Goal: Check status: Check status

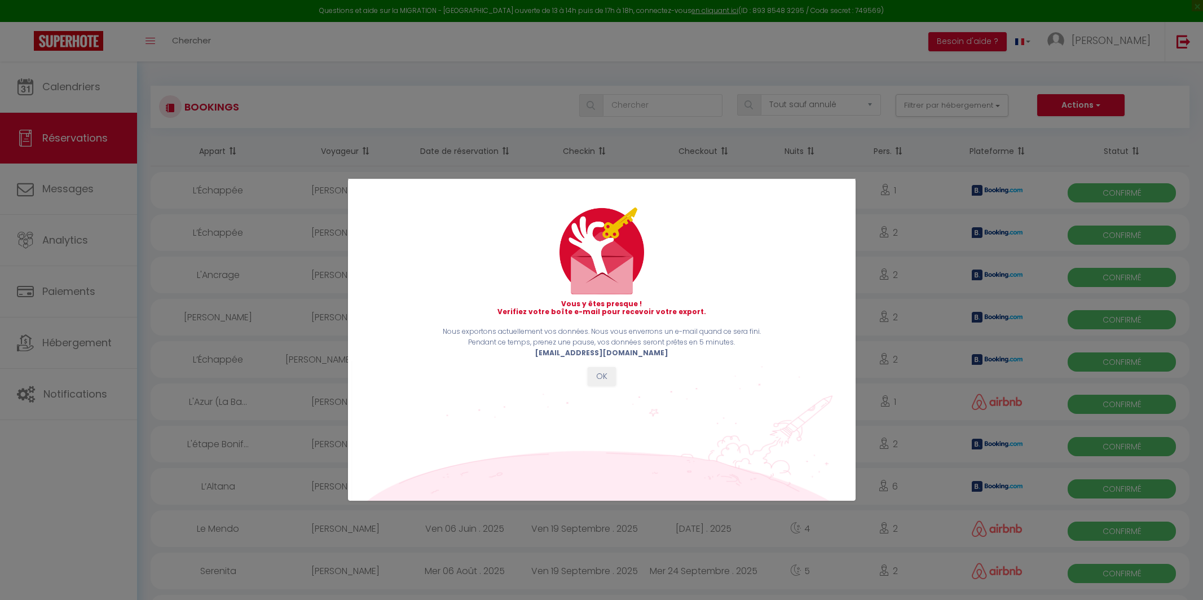
select select "not_cancelled"
click at [604, 372] on button "OK" at bounding box center [602, 376] width 28 height 19
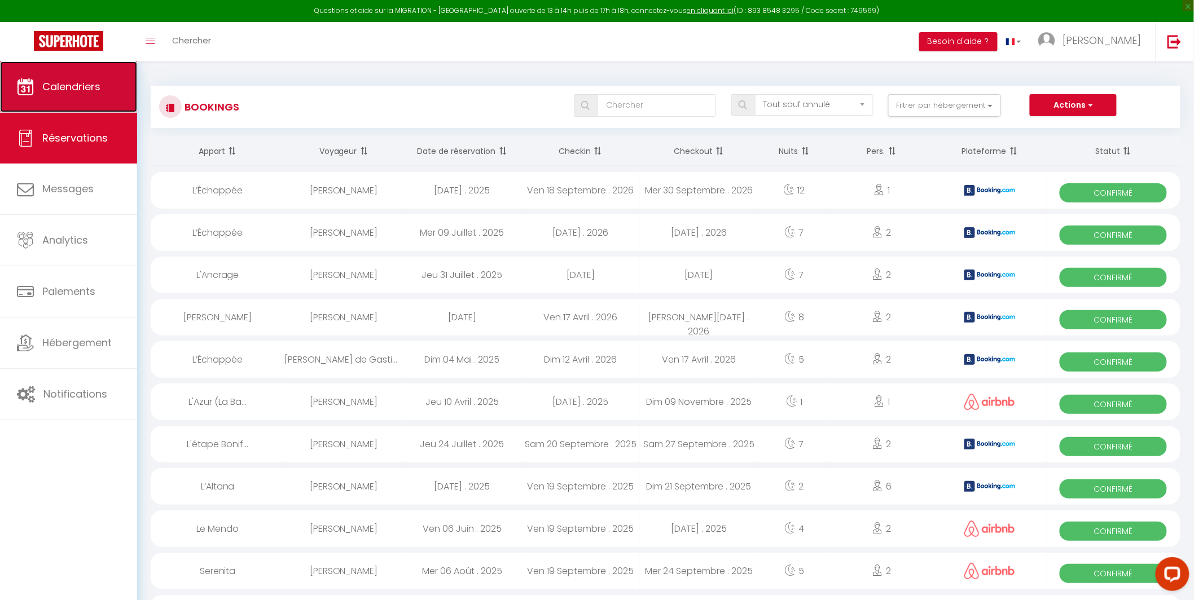
click at [89, 86] on span "Calendriers" at bounding box center [71, 87] width 58 height 14
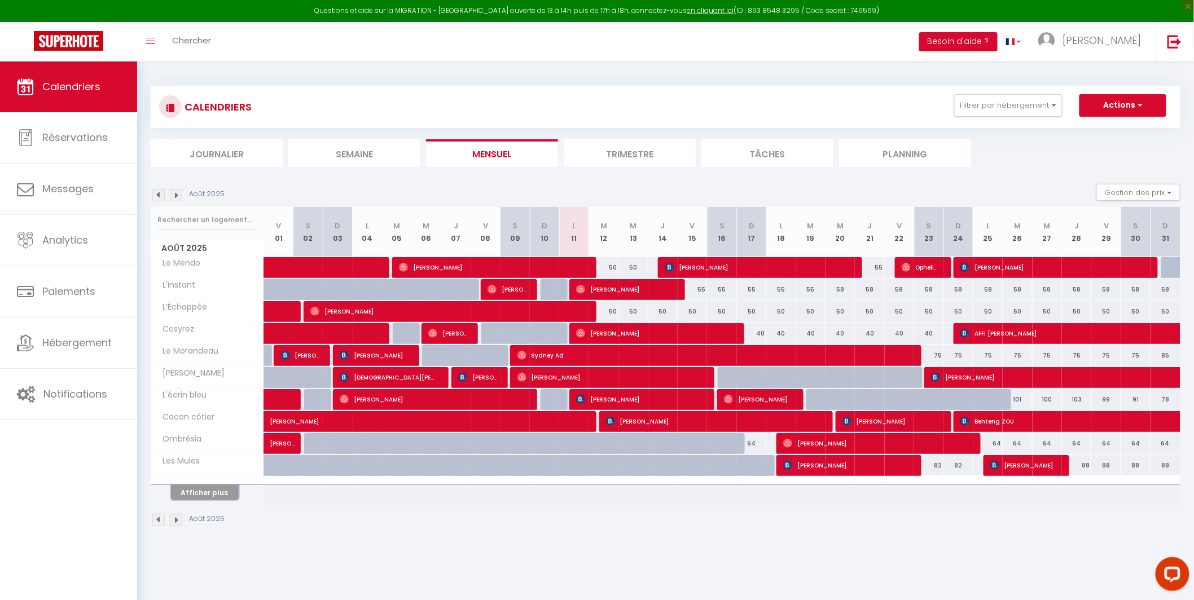
click at [231, 491] on button "Afficher plus" at bounding box center [205, 492] width 68 height 15
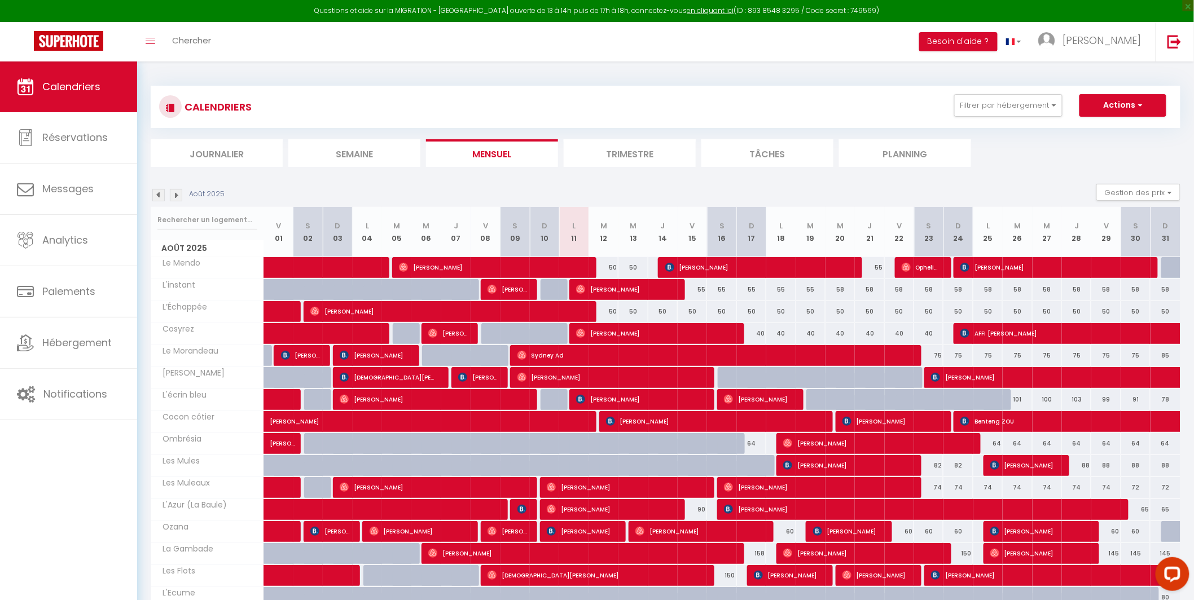
scroll to position [57, 0]
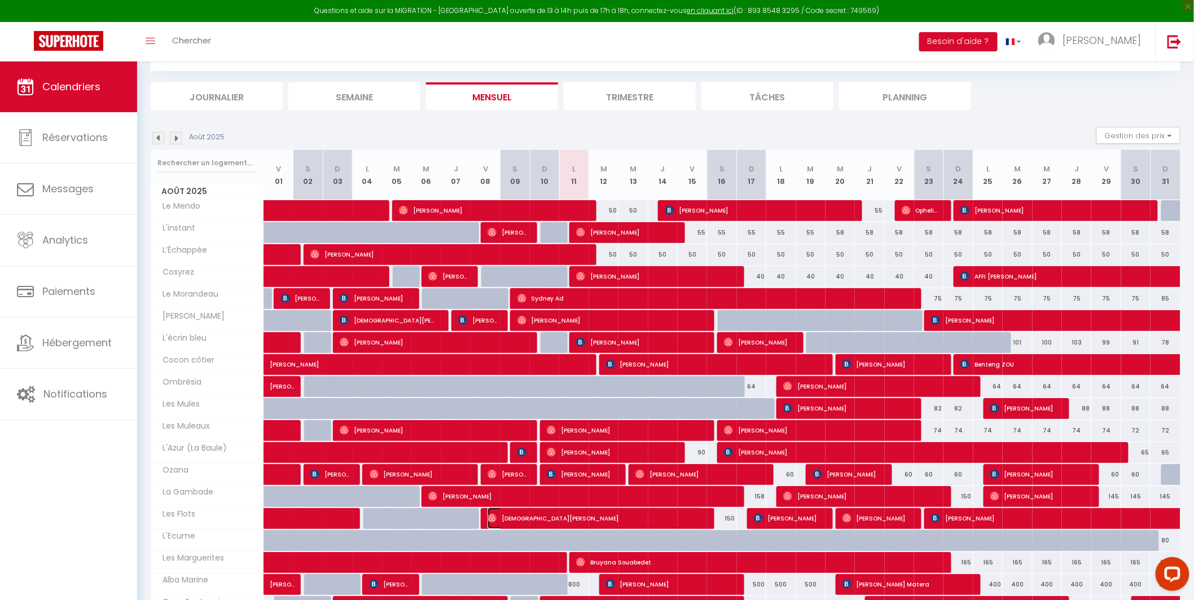
click at [547, 524] on span "Christian Schlegel" at bounding box center [594, 518] width 215 height 21
select select "OK"
select select "1"
select select "0"
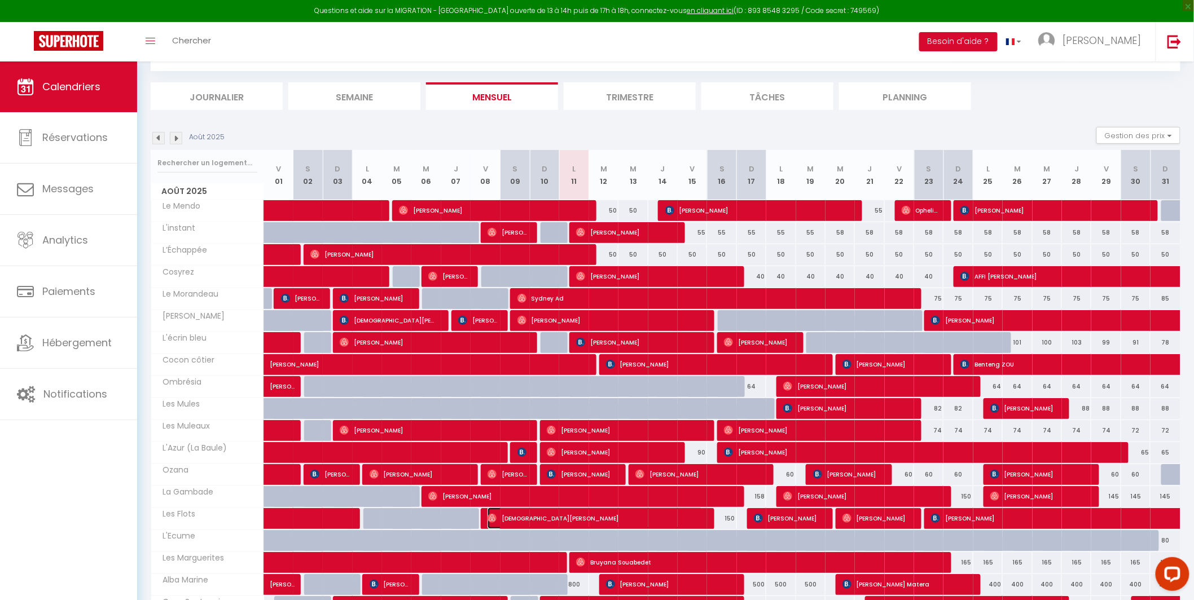
select select "1"
select select
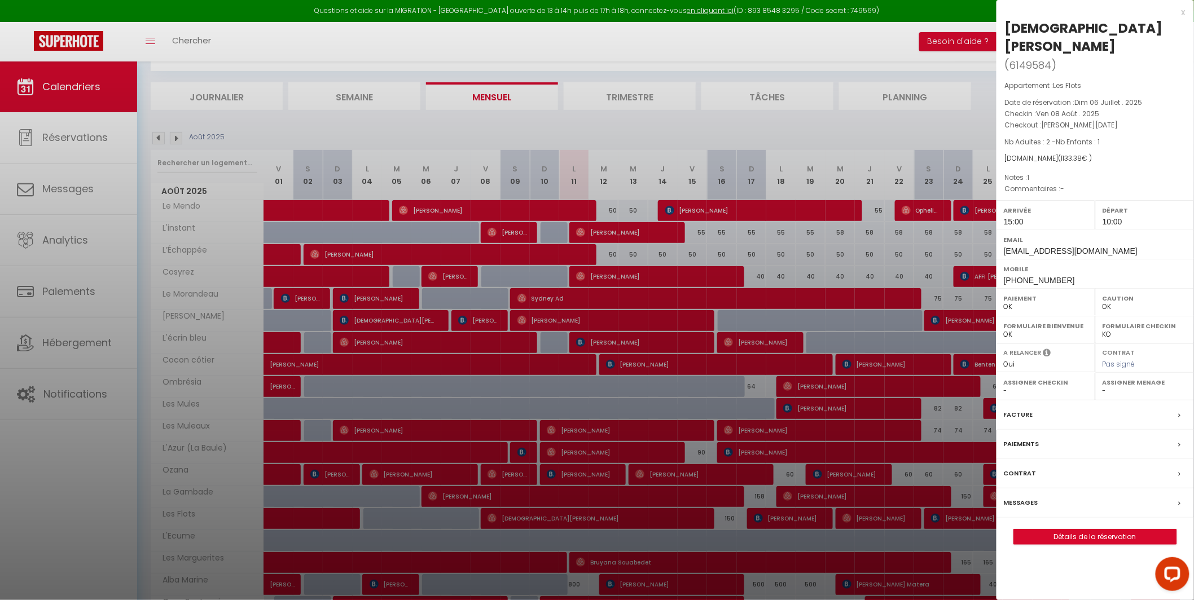
click at [1181, 13] on div "x" at bounding box center [1090, 13] width 189 height 14
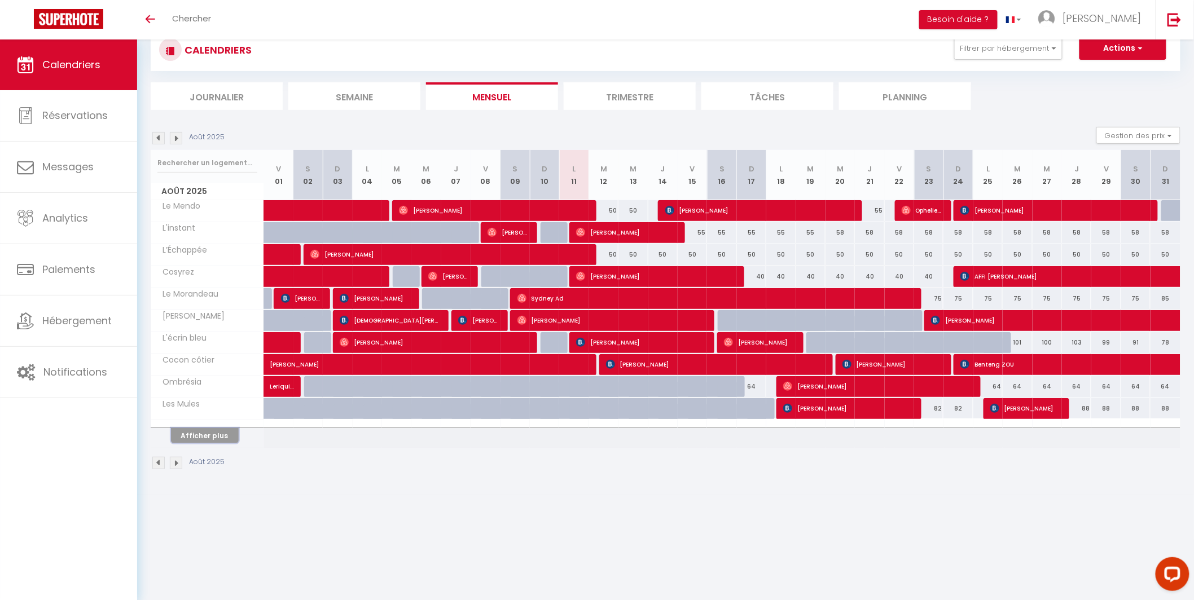
click at [218, 438] on button "Afficher plus" at bounding box center [205, 435] width 68 height 15
